Goal: Task Accomplishment & Management: Complete application form

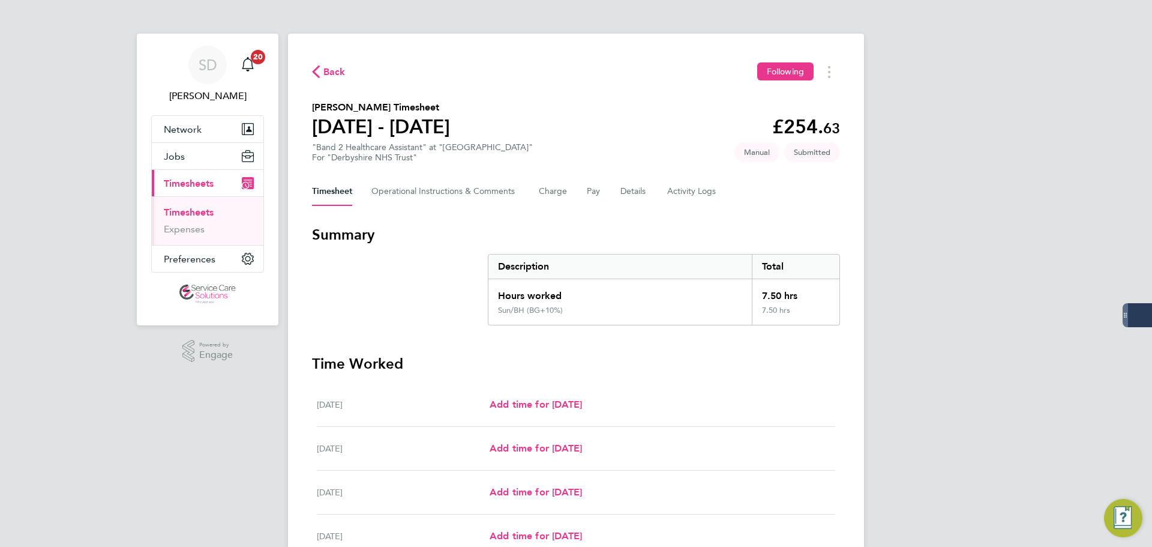
scroll to position [263, 0]
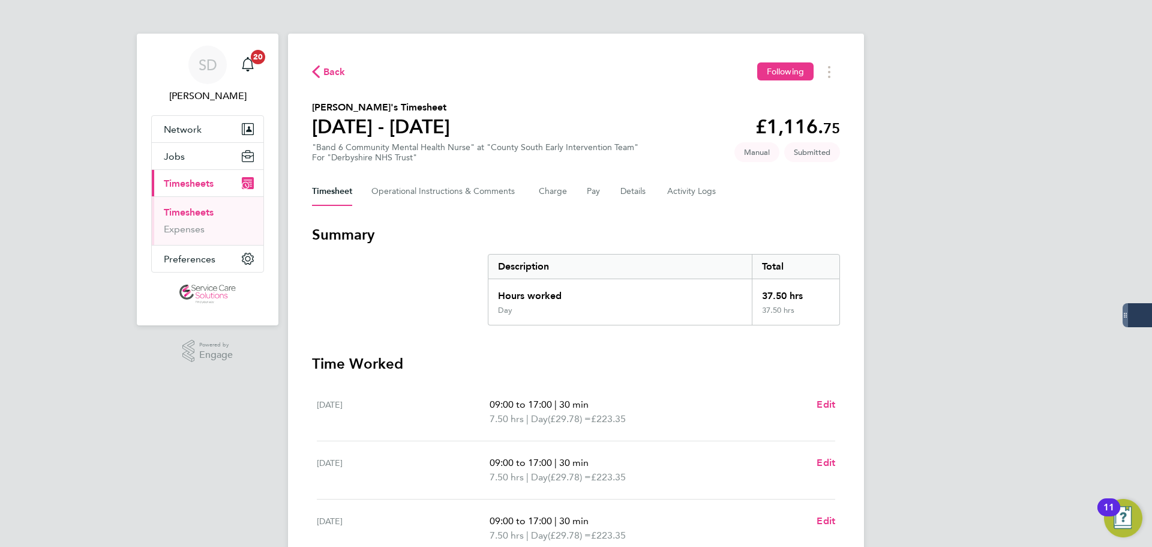
click at [199, 207] on link "Timesheets" at bounding box center [189, 211] width 50 height 11
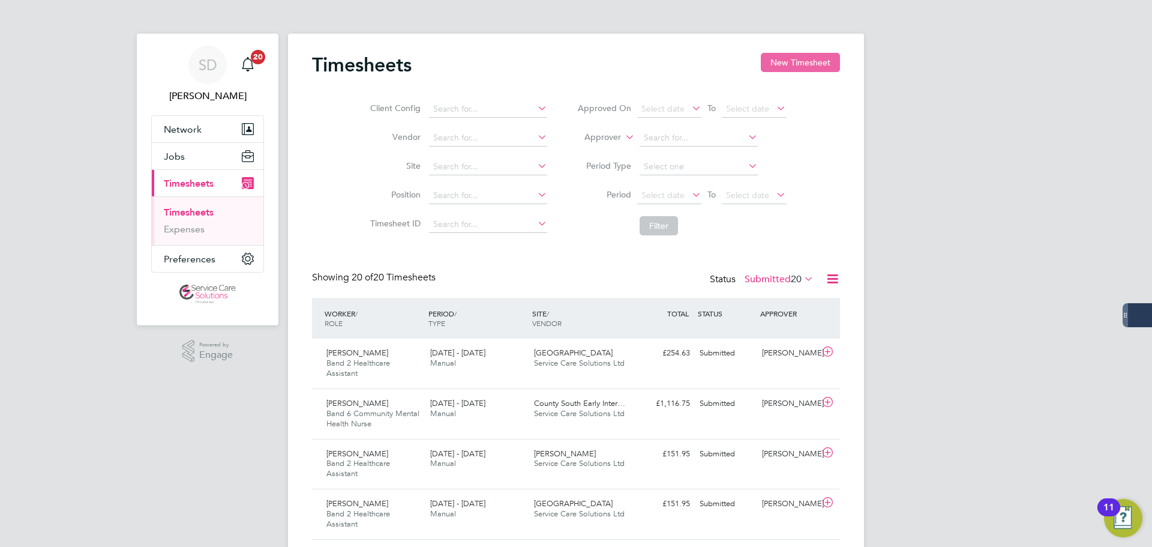
click at [781, 56] on button "New Timesheet" at bounding box center [800, 62] width 79 height 19
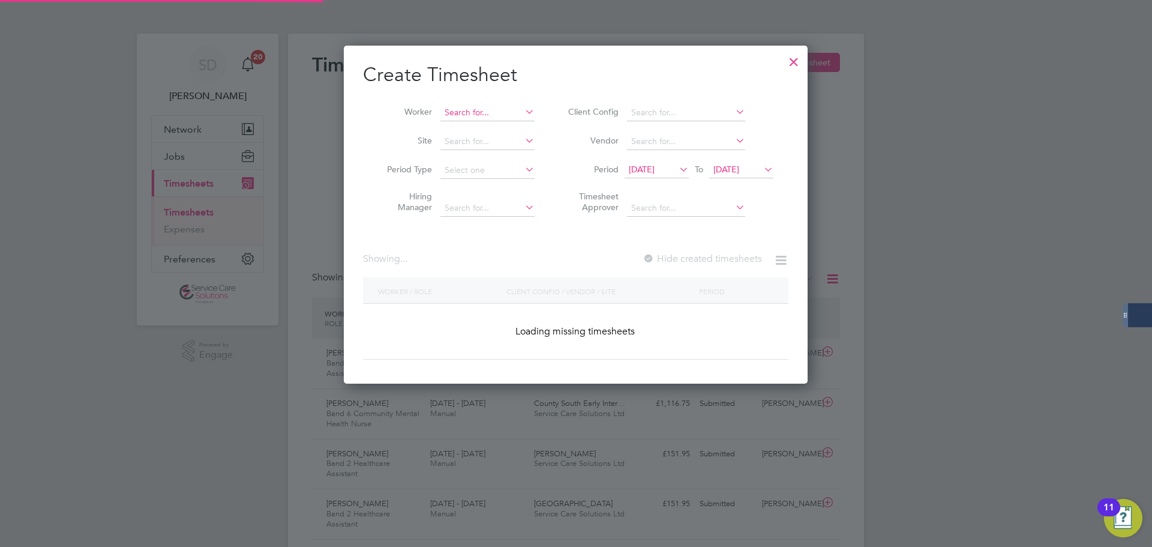
scroll to position [2307, 465]
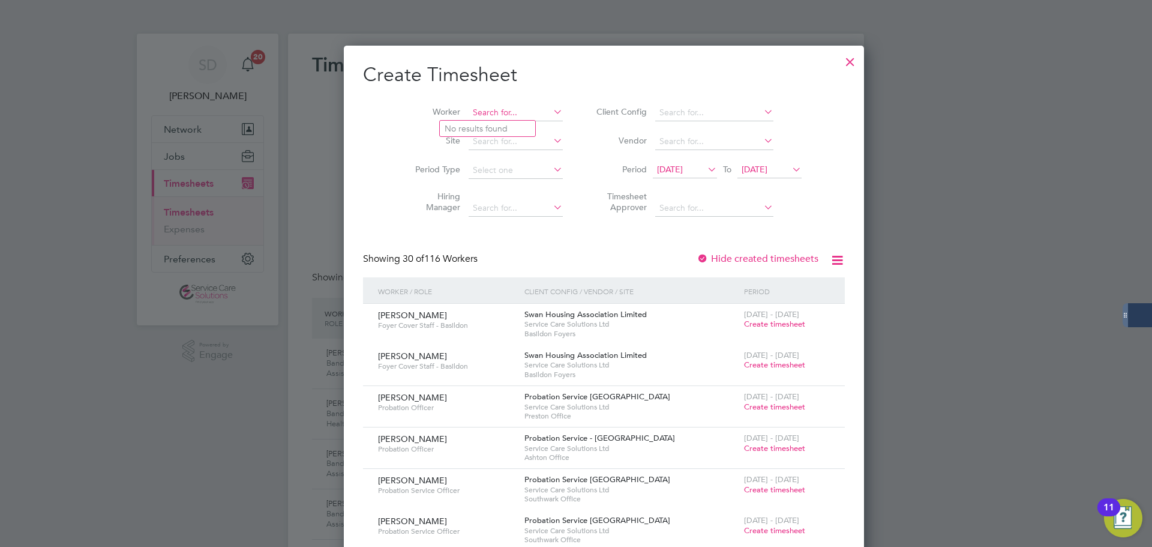
click at [470, 106] on input at bounding box center [516, 112] width 94 height 17
click at [466, 130] on li "Eryk Asowata" at bounding box center [487, 129] width 95 height 16
type input "Eryk Asowata"
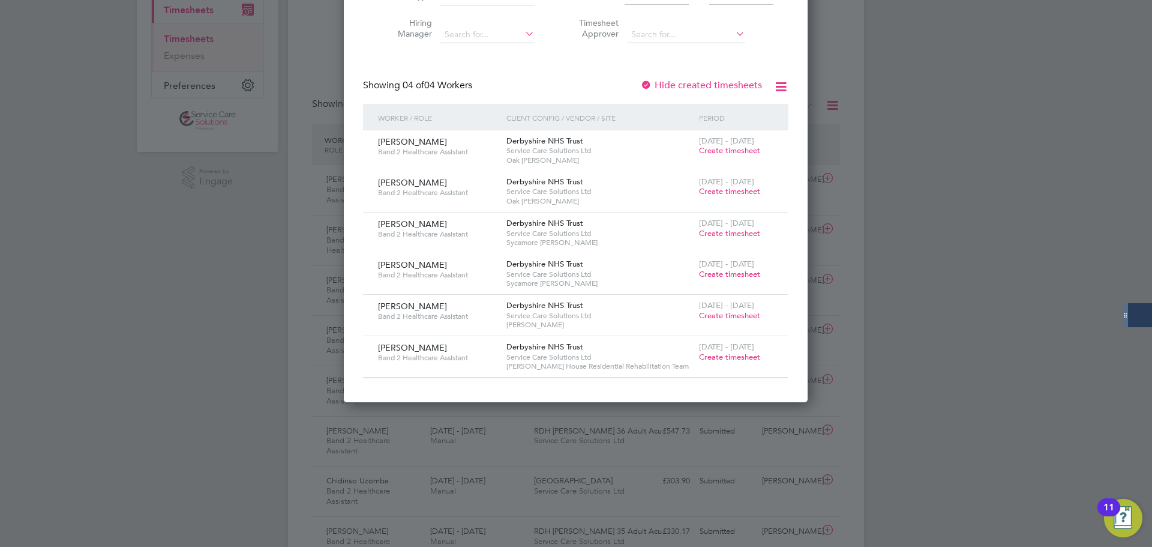
scroll to position [180, 0]
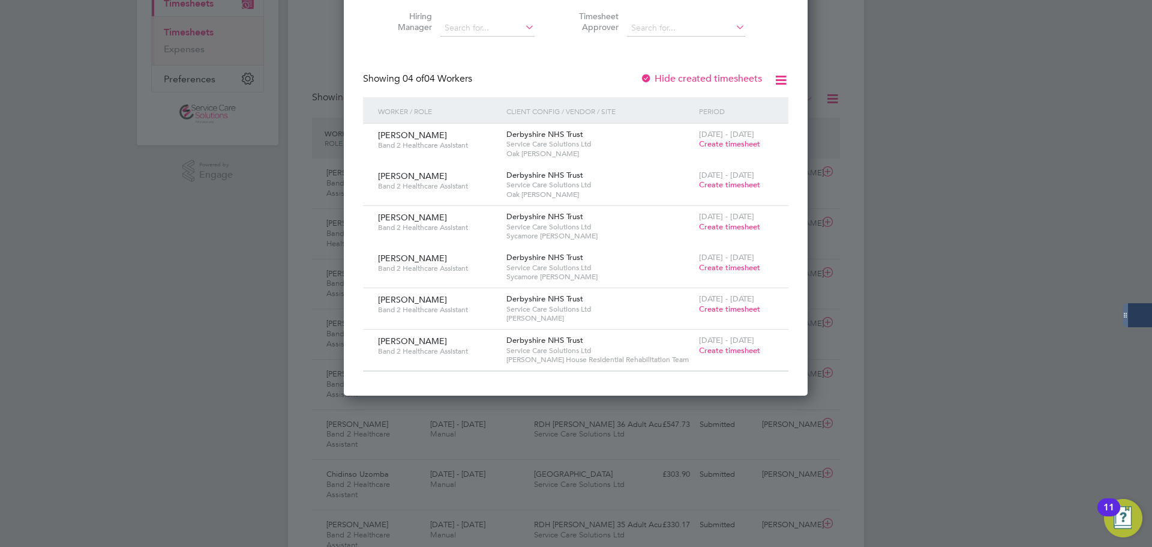
drag, startPoint x: 729, startPoint y: 352, endPoint x: 506, endPoint y: 316, distance: 226.0
click at [729, 351] on span "Create timesheet" at bounding box center [729, 350] width 61 height 10
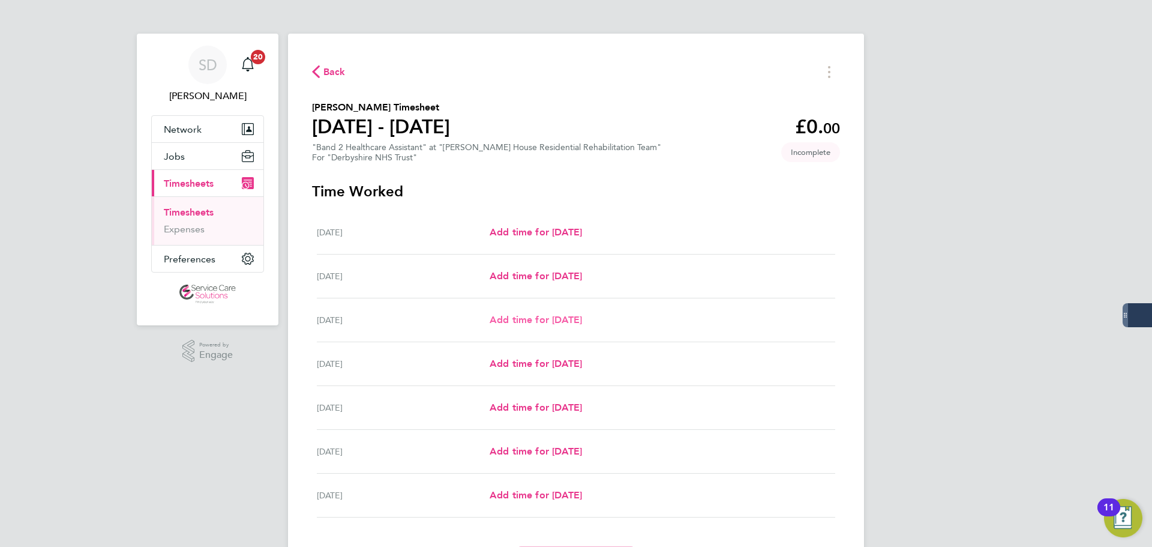
click at [505, 322] on span "Add time for [DATE]" at bounding box center [536, 319] width 92 height 11
select select "30"
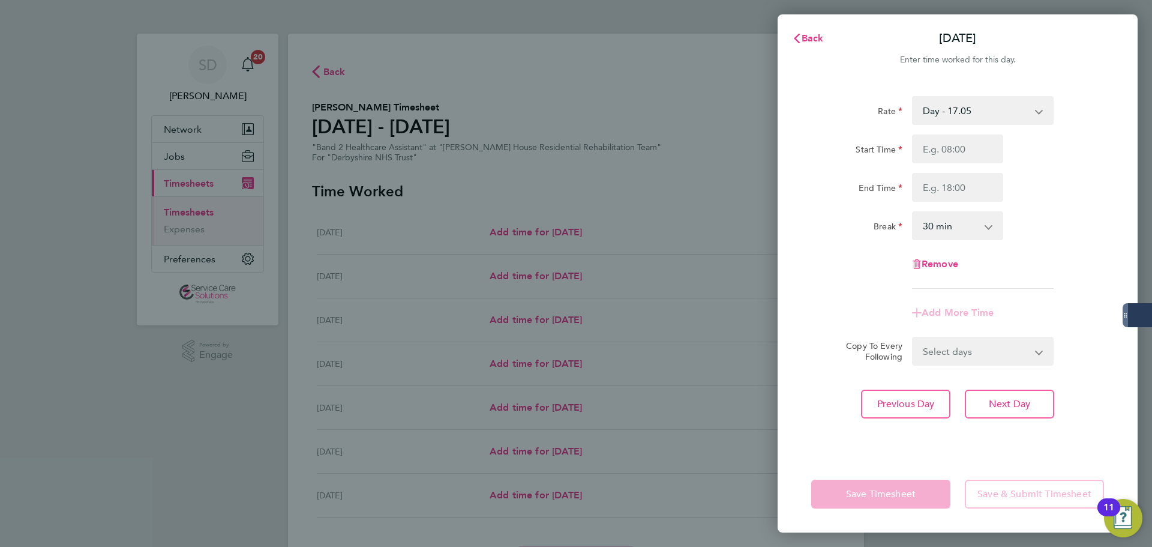
click at [931, 112] on select "Day - 17.05 Sun/BH (BG+10%) - 33.95 Sunday/Bank Holiday - 30.86 Day (BG+10%) - …" at bounding box center [975, 110] width 125 height 26
select select "30"
click at [929, 155] on input "Start Time" at bounding box center [957, 148] width 91 height 29
type input "14:00"
click at [940, 178] on input "End Time" at bounding box center [957, 187] width 91 height 29
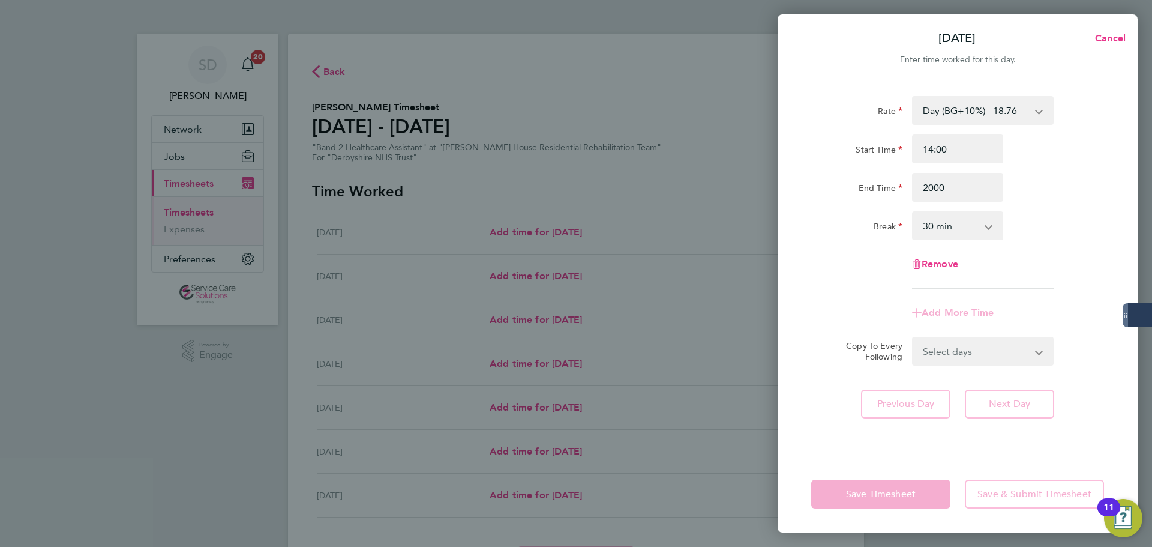
type input "20:00"
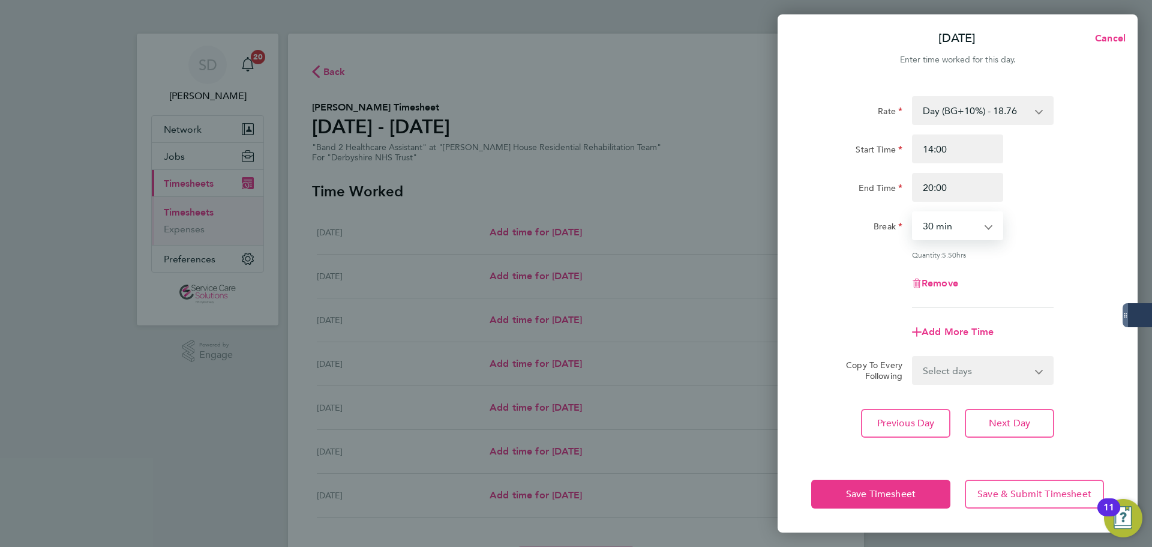
click at [932, 238] on select "0 min 15 min 30 min 45 min 60 min 75 min 90 min" at bounding box center [950, 225] width 74 height 26
select select "0"
click at [913, 212] on select "0 min 15 min 30 min 45 min 60 min 75 min 90 min" at bounding box center [950, 225] width 74 height 26
click at [871, 271] on div "Remove" at bounding box center [958, 283] width 302 height 29
click at [935, 329] on span "Add More Time" at bounding box center [958, 331] width 72 height 11
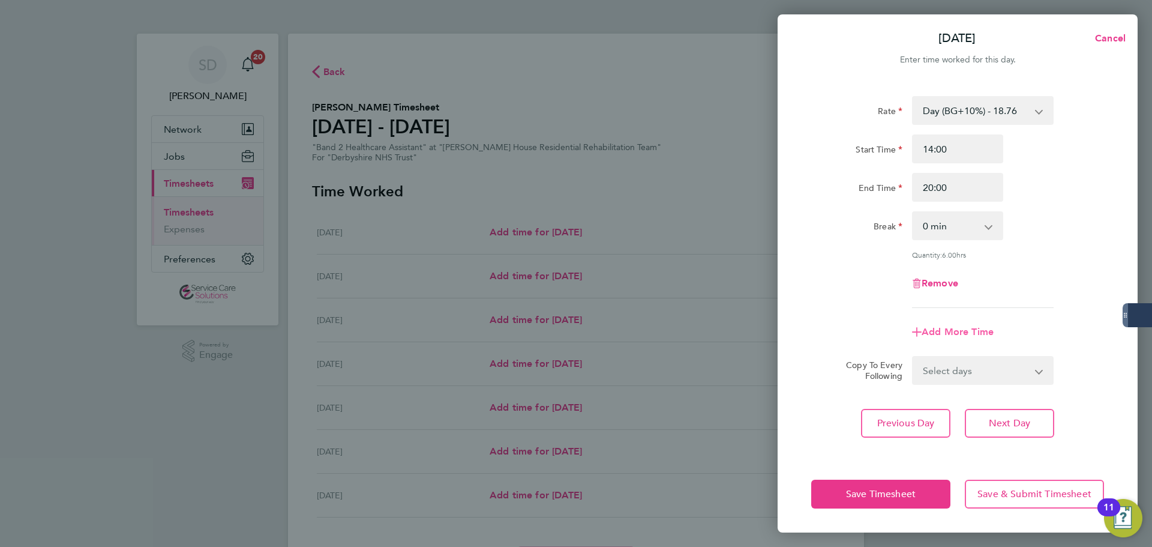
select select "null"
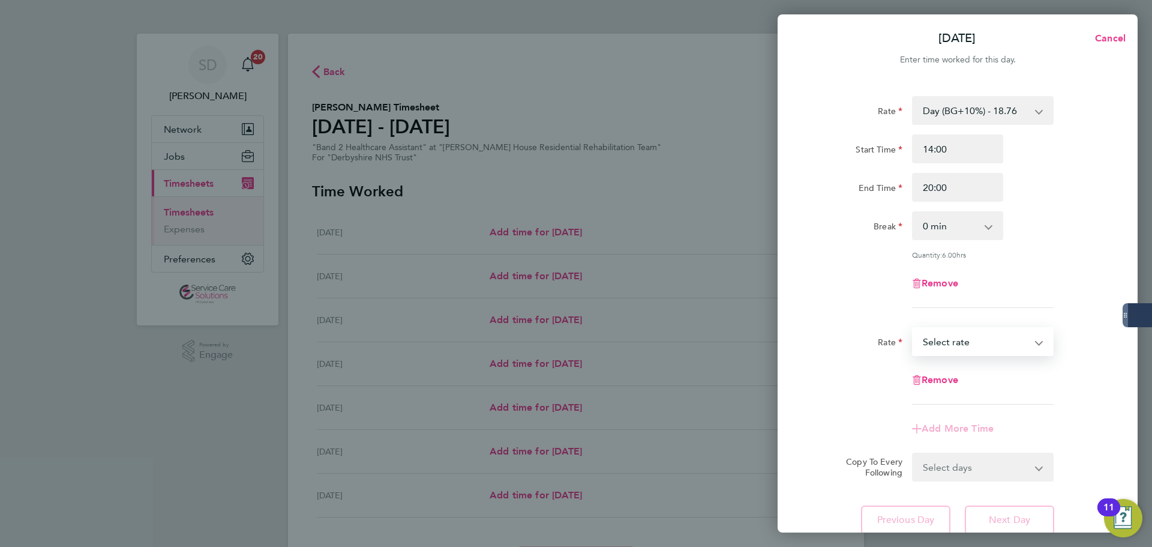
click at [951, 334] on select "Sun/BH (BG+10%) - 33.95 Sunday/Bank Holiday - 30.86 Day (BG+10%) - 18.76 Sat/Ni…" at bounding box center [975, 341] width 125 height 26
select select "30"
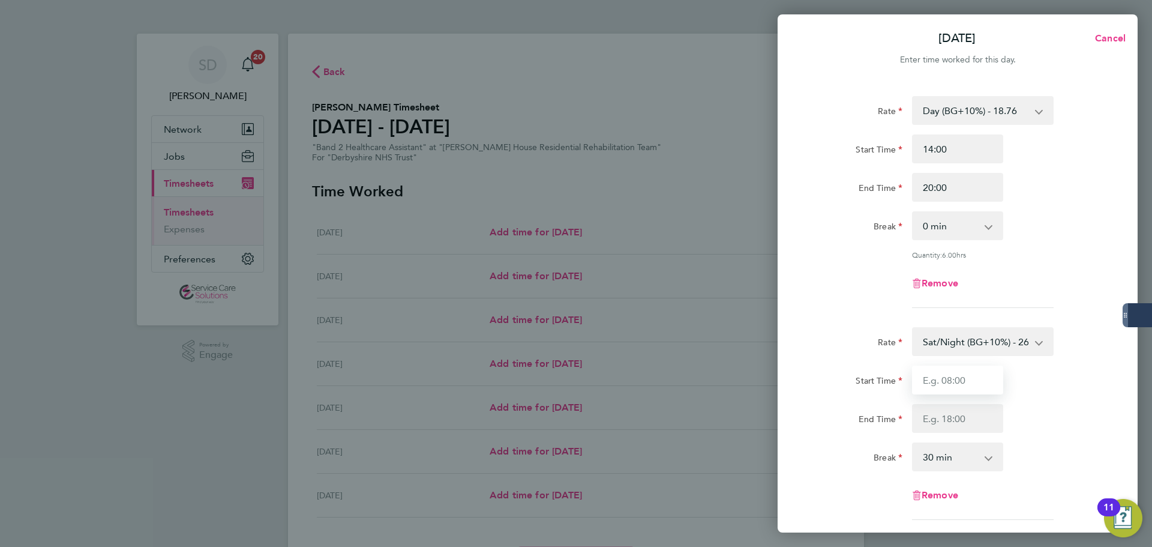
click at [927, 378] on input "Start Time" at bounding box center [957, 379] width 91 height 29
type input "20:00"
click at [928, 424] on input "End Time" at bounding box center [957, 418] width 91 height 29
type input "21:30"
click at [944, 458] on select "0 min 15 min 30 min 45 min 60 min 75 min 90 min" at bounding box center [950, 457] width 74 height 26
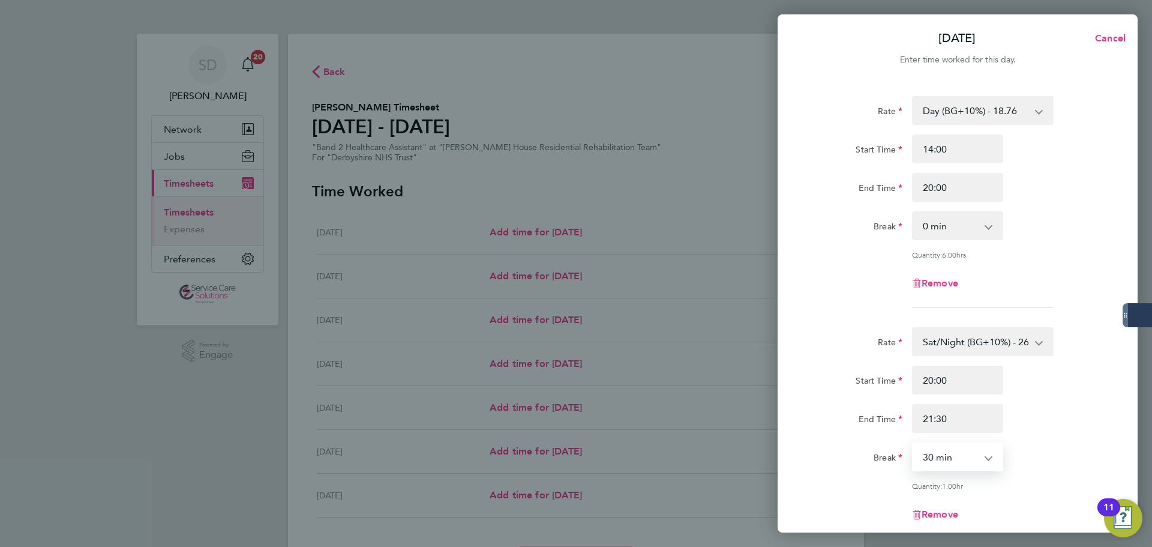
select select "0"
click at [913, 444] on select "0 min 15 min 30 min 45 min 60 min 75 min" at bounding box center [950, 457] width 74 height 26
click at [810, 331] on div "Rate" at bounding box center [857, 341] width 101 height 29
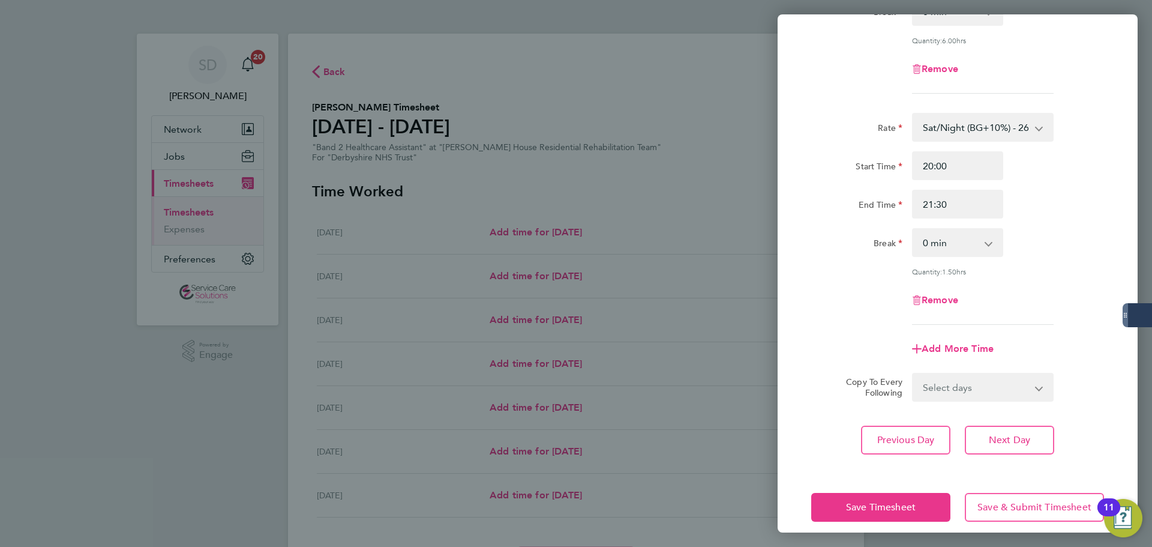
scroll to position [225, 0]
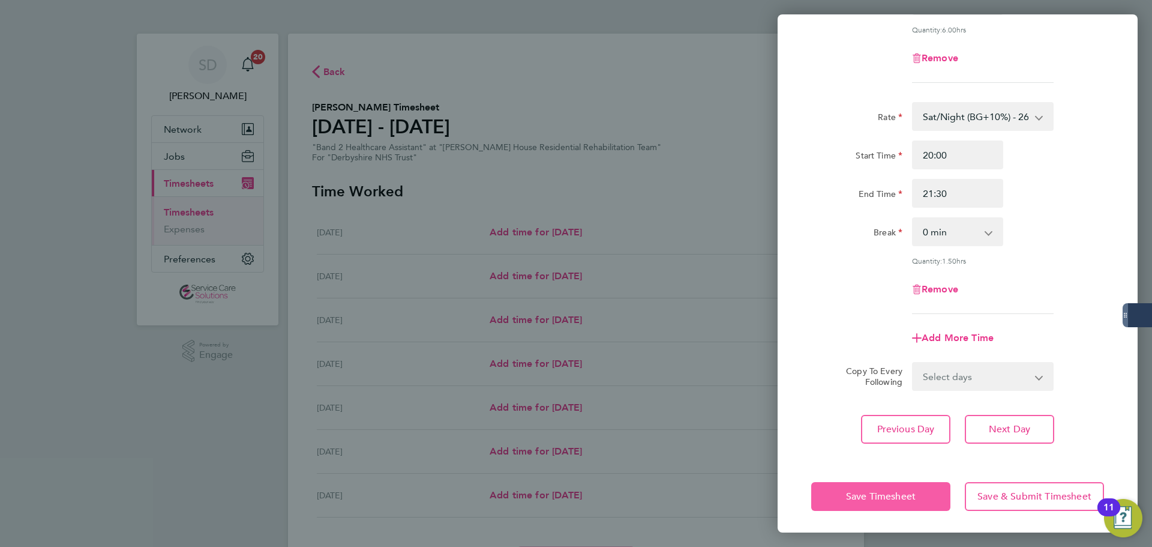
click at [852, 490] on span "Save Timesheet" at bounding box center [881, 496] width 70 height 12
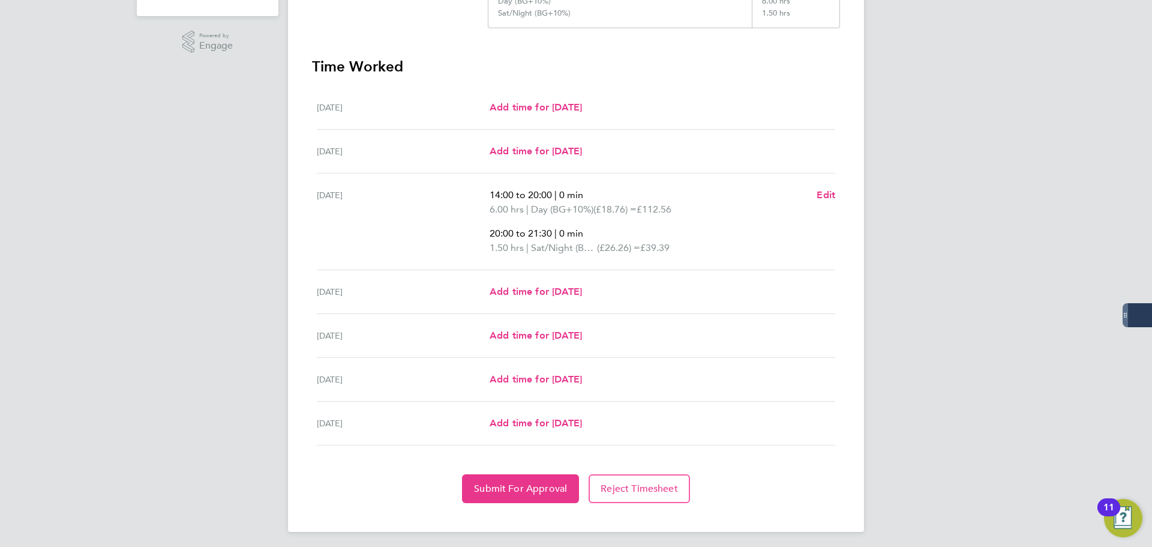
scroll to position [313, 0]
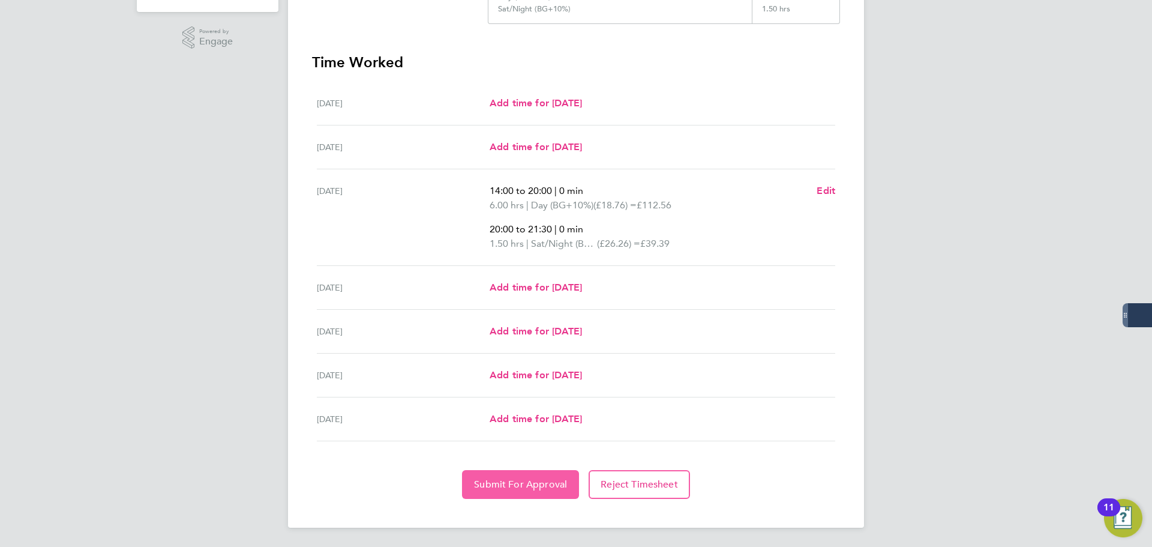
click at [498, 481] on span "Submit For Approval" at bounding box center [520, 484] width 93 height 12
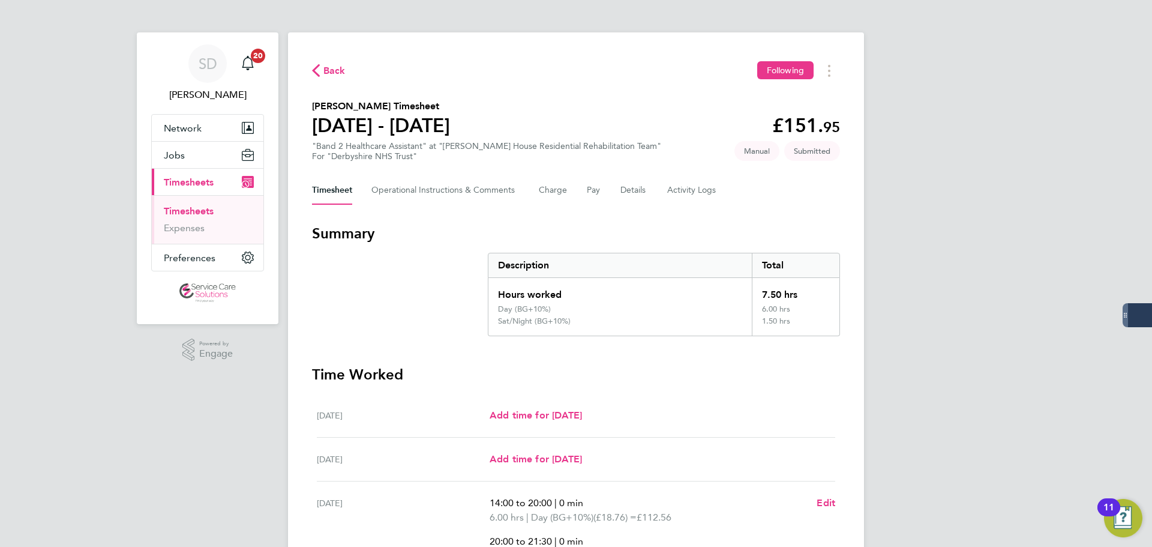
scroll to position [0, 0]
click at [203, 208] on link "Timesheets" at bounding box center [189, 211] width 50 height 11
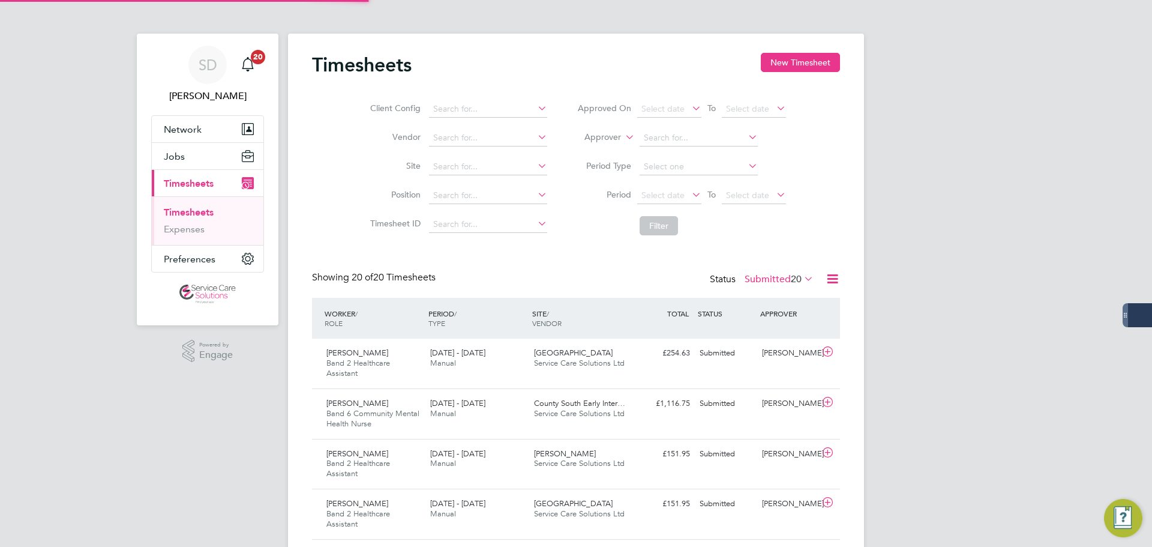
scroll to position [40, 104]
drag, startPoint x: 792, startPoint y: 65, endPoint x: 667, endPoint y: 92, distance: 127.0
click at [792, 65] on button "New Timesheet" at bounding box center [800, 62] width 79 height 19
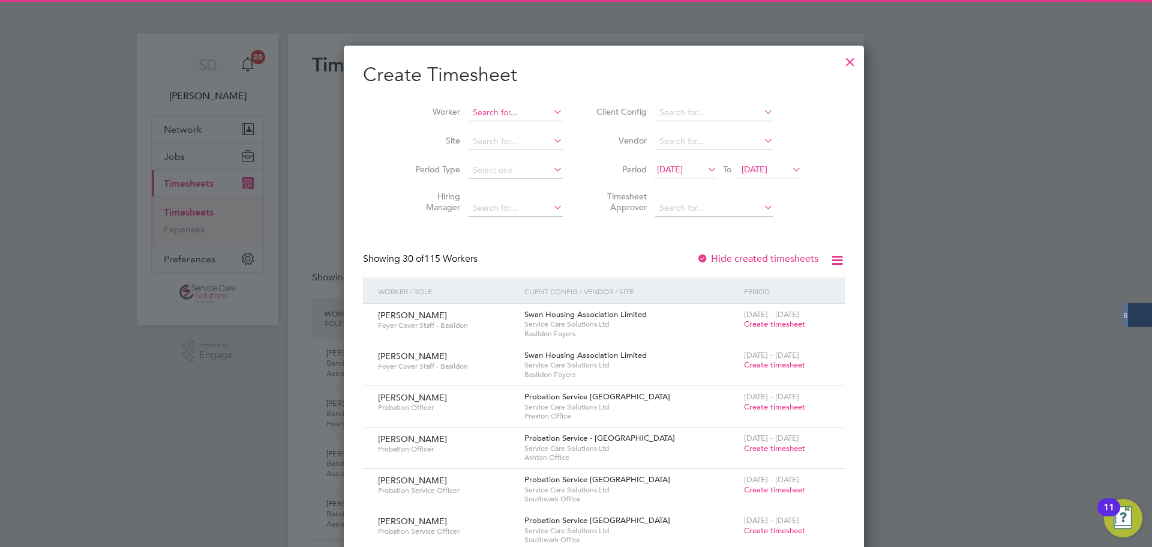
click at [469, 118] on input at bounding box center [516, 112] width 94 height 17
drag, startPoint x: 457, startPoint y: 122, endPoint x: 461, endPoint y: 128, distance: 7.0
click at [458, 122] on li "Eryk Aso wata" at bounding box center [487, 129] width 95 height 16
type input "Eryk Asowata"
